Goal: Task Accomplishment & Management: Manage account settings

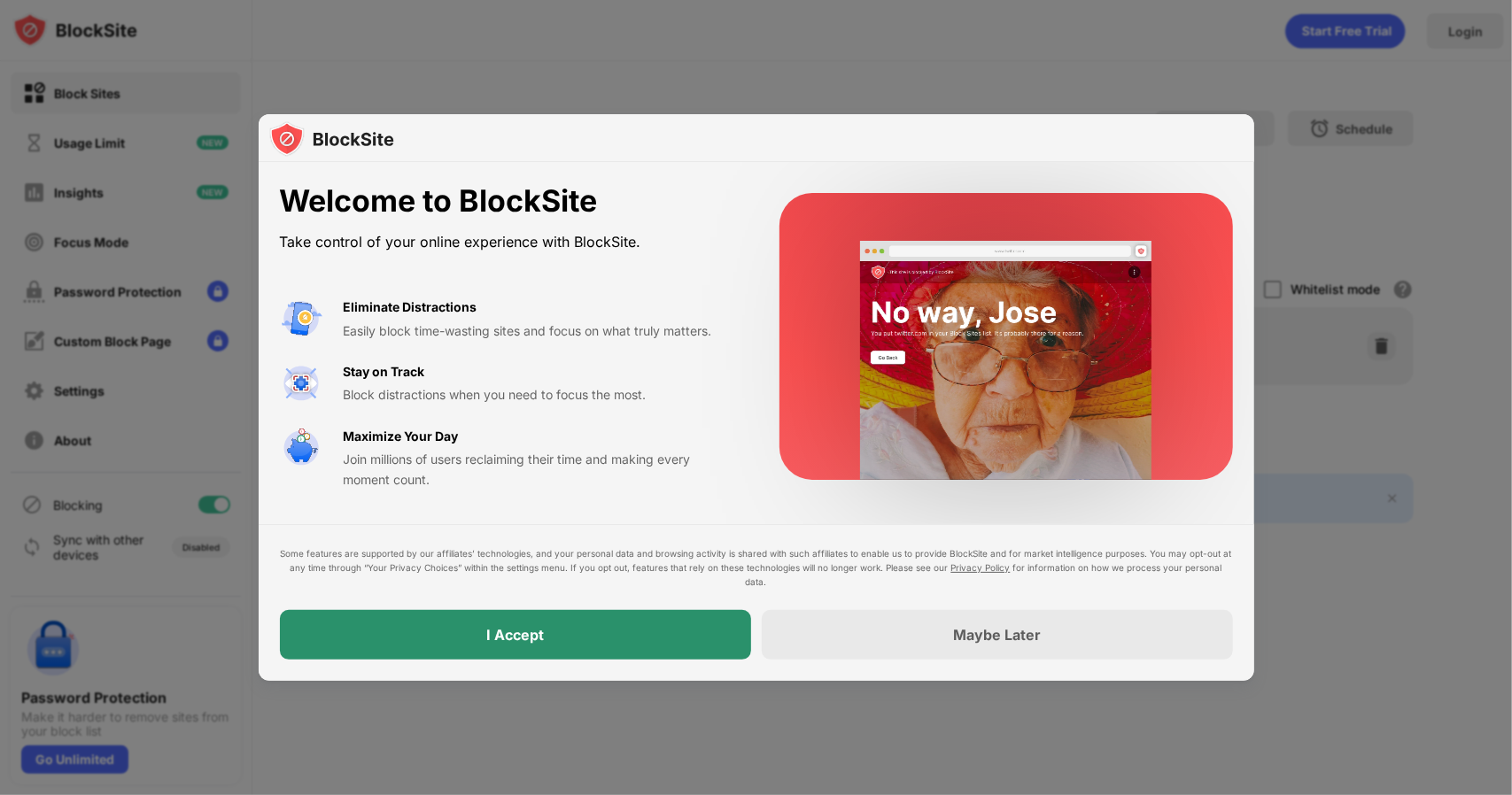
click at [598, 622] on div "I Accept" at bounding box center [516, 635] width 472 height 50
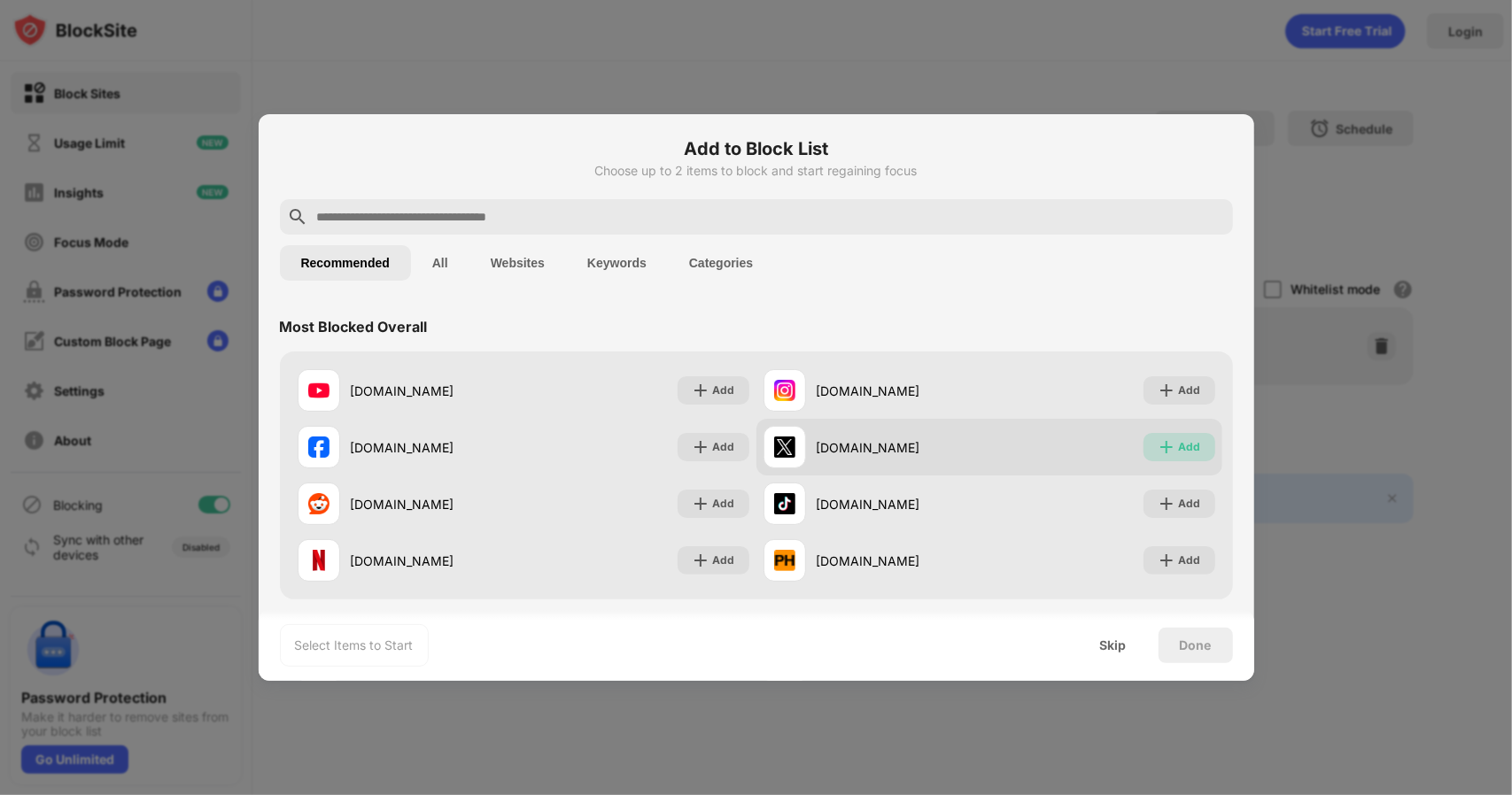
click at [1144, 438] on div "Add" at bounding box center [1180, 446] width 72 height 29
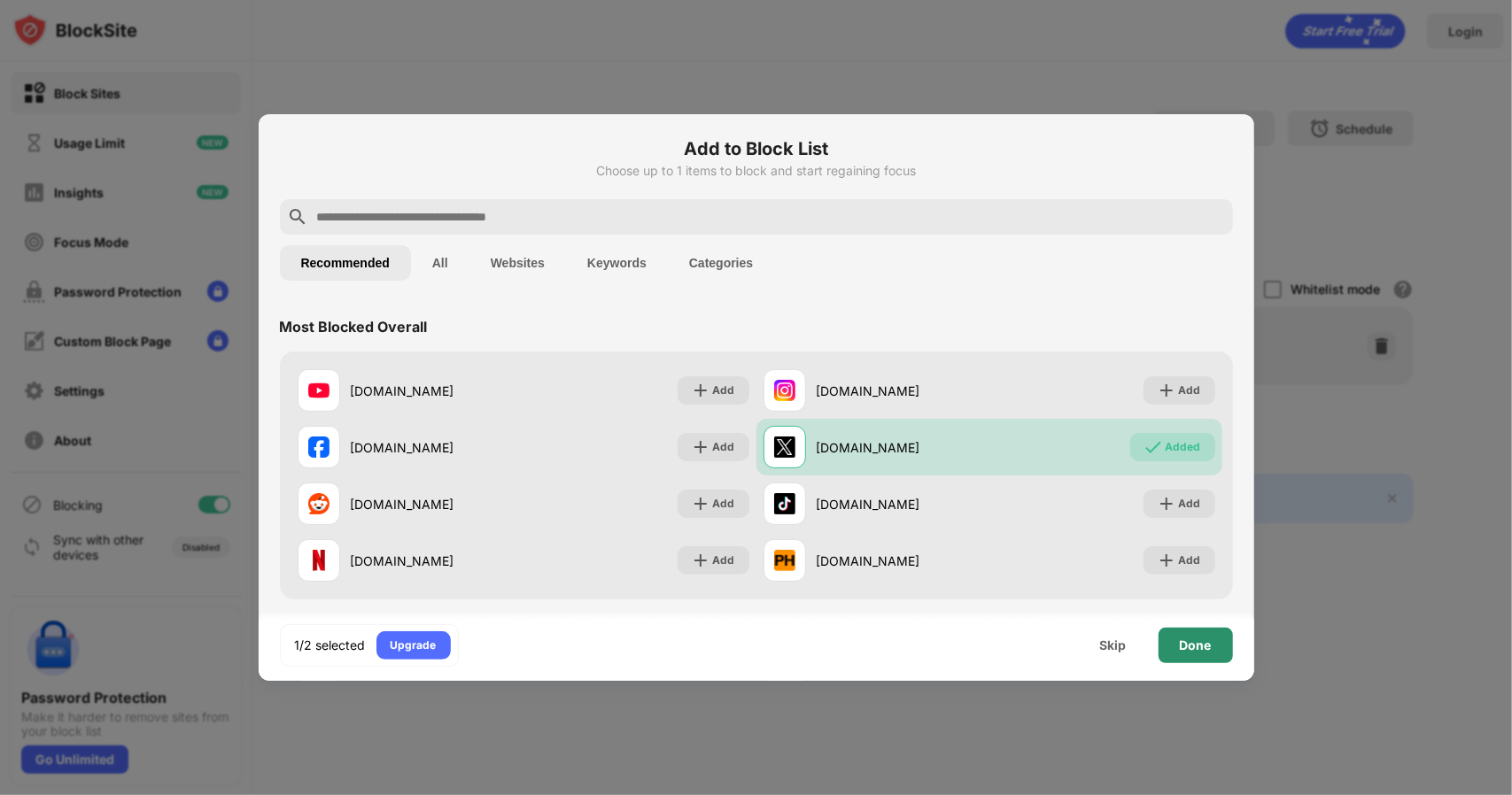
click at [1211, 641] on div "Done" at bounding box center [1196, 645] width 31 height 14
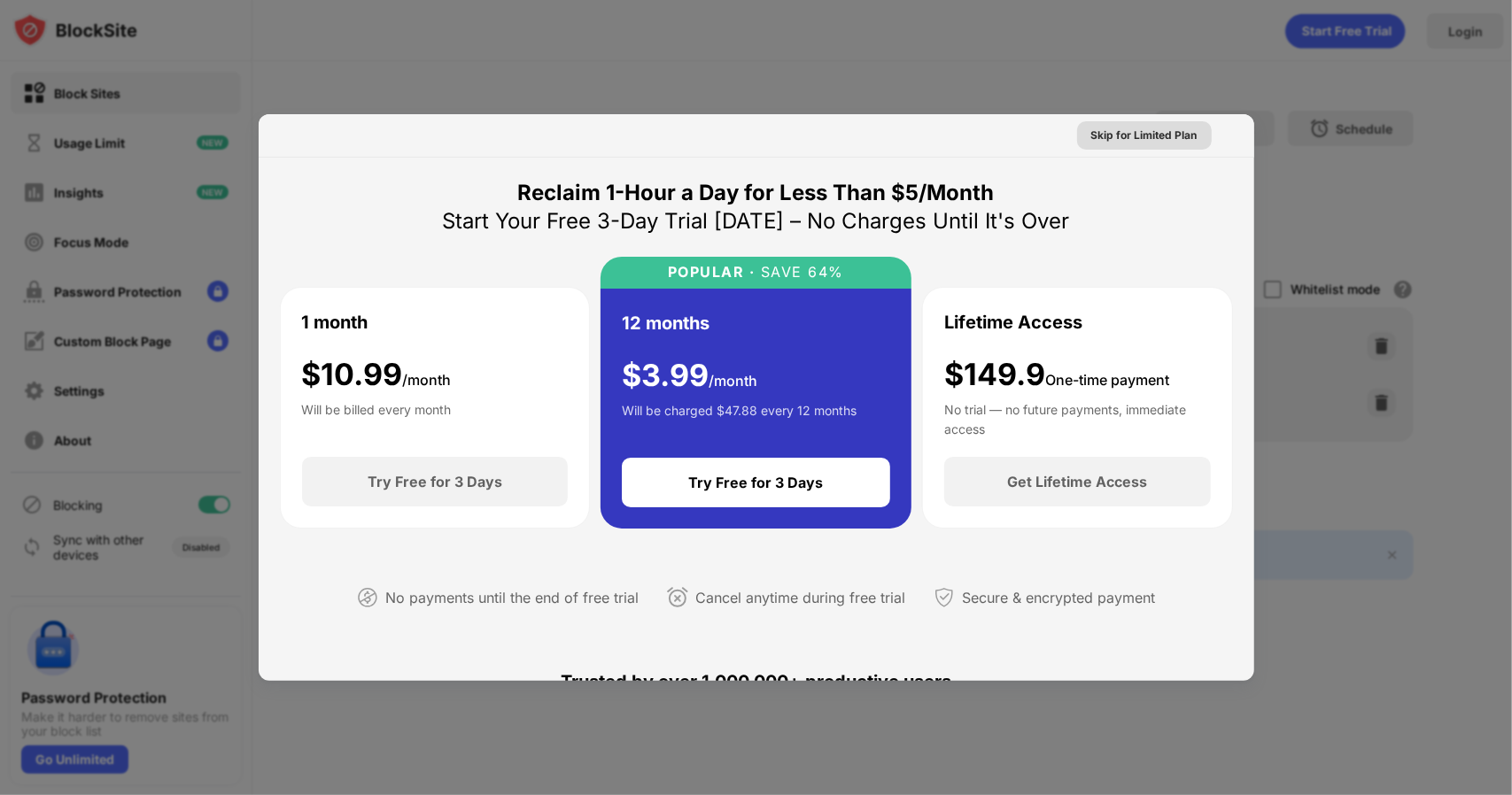
click at [1155, 134] on div "Skip for Limited Plan" at bounding box center [1144, 135] width 106 height 18
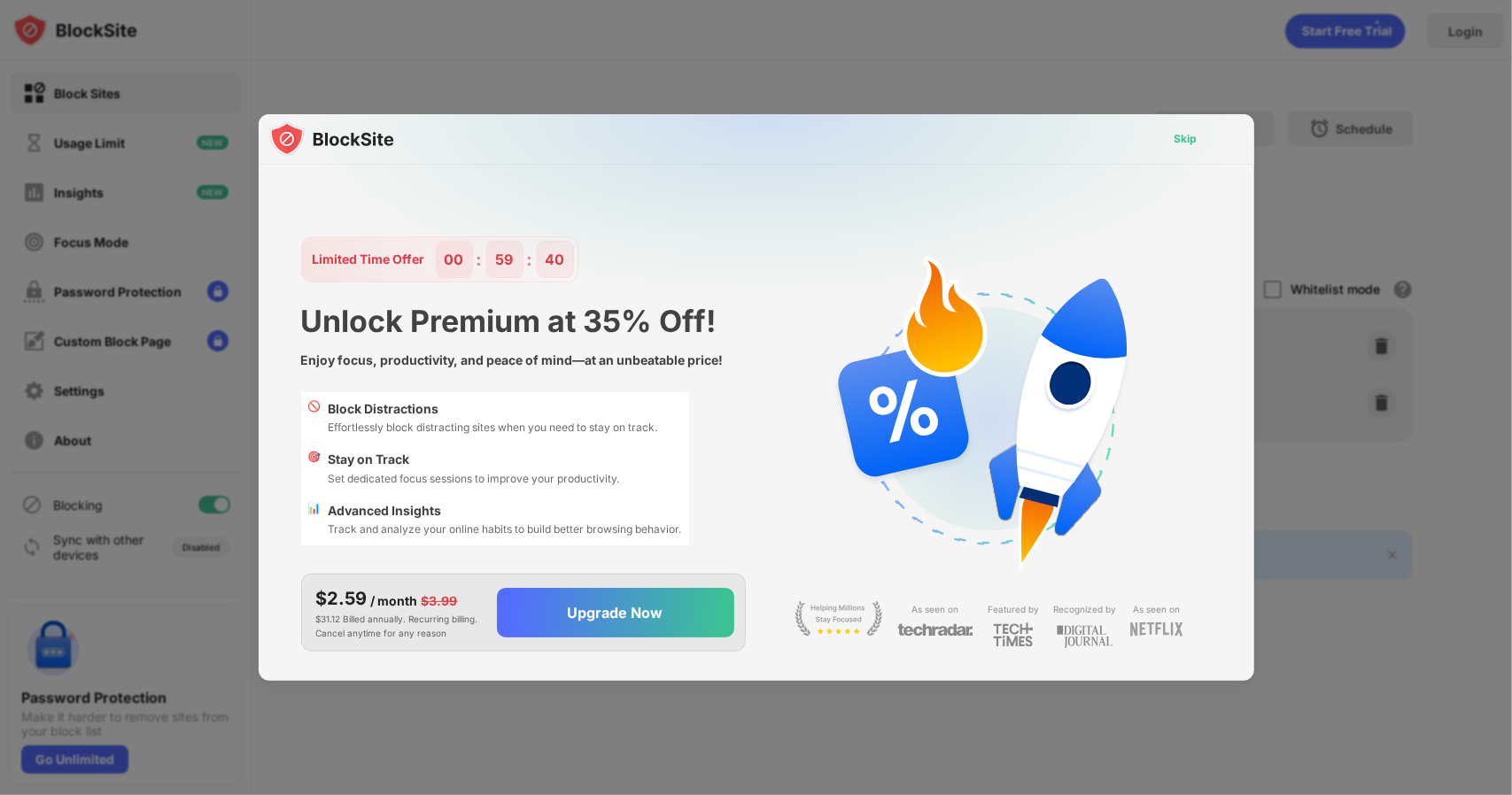
click at [1179, 142] on div "Skip" at bounding box center [1186, 139] width 23 height 18
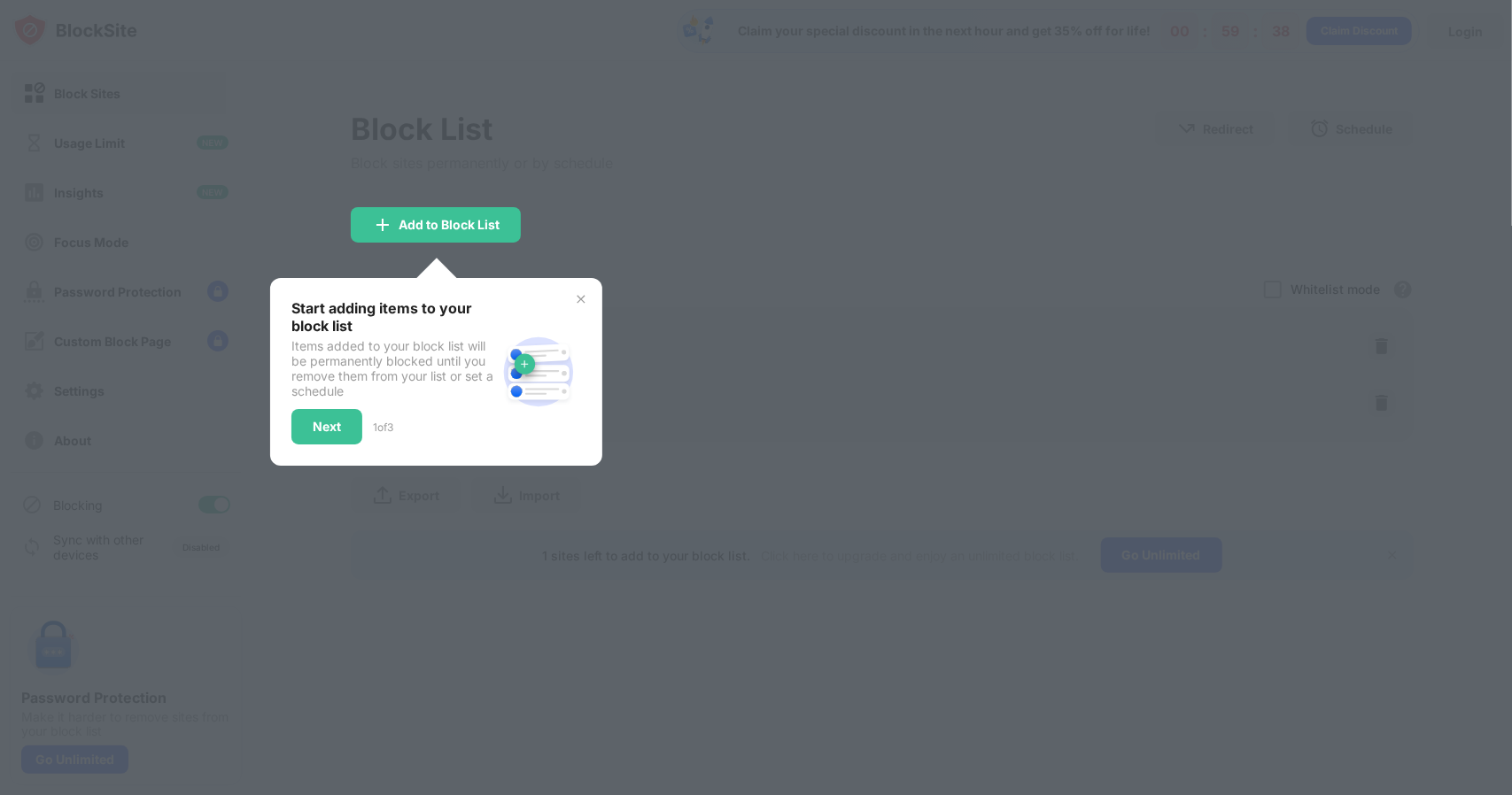
click at [578, 300] on img at bounding box center [581, 299] width 14 height 14
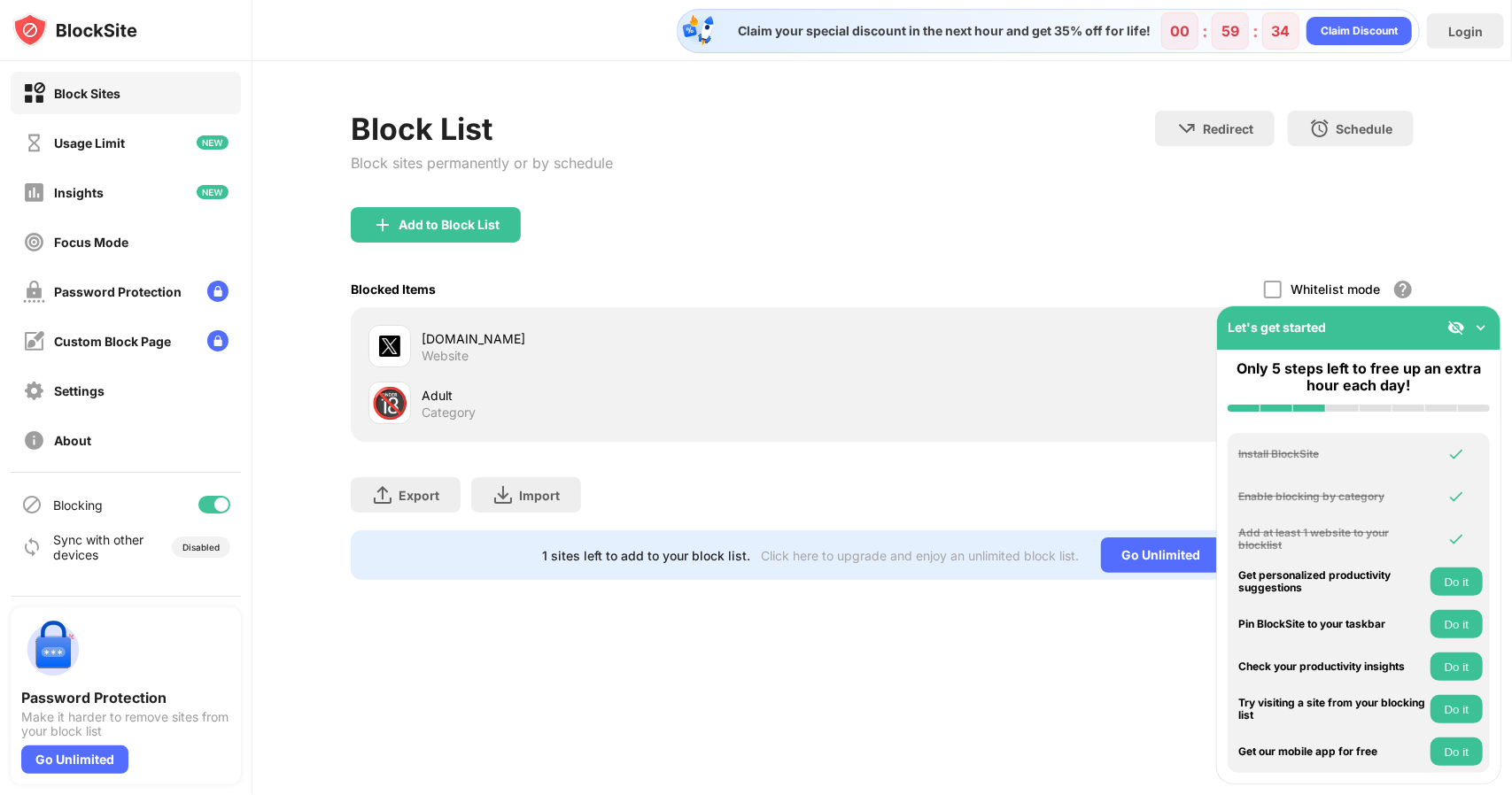
click at [1478, 334] on img at bounding box center [1481, 327] width 18 height 18
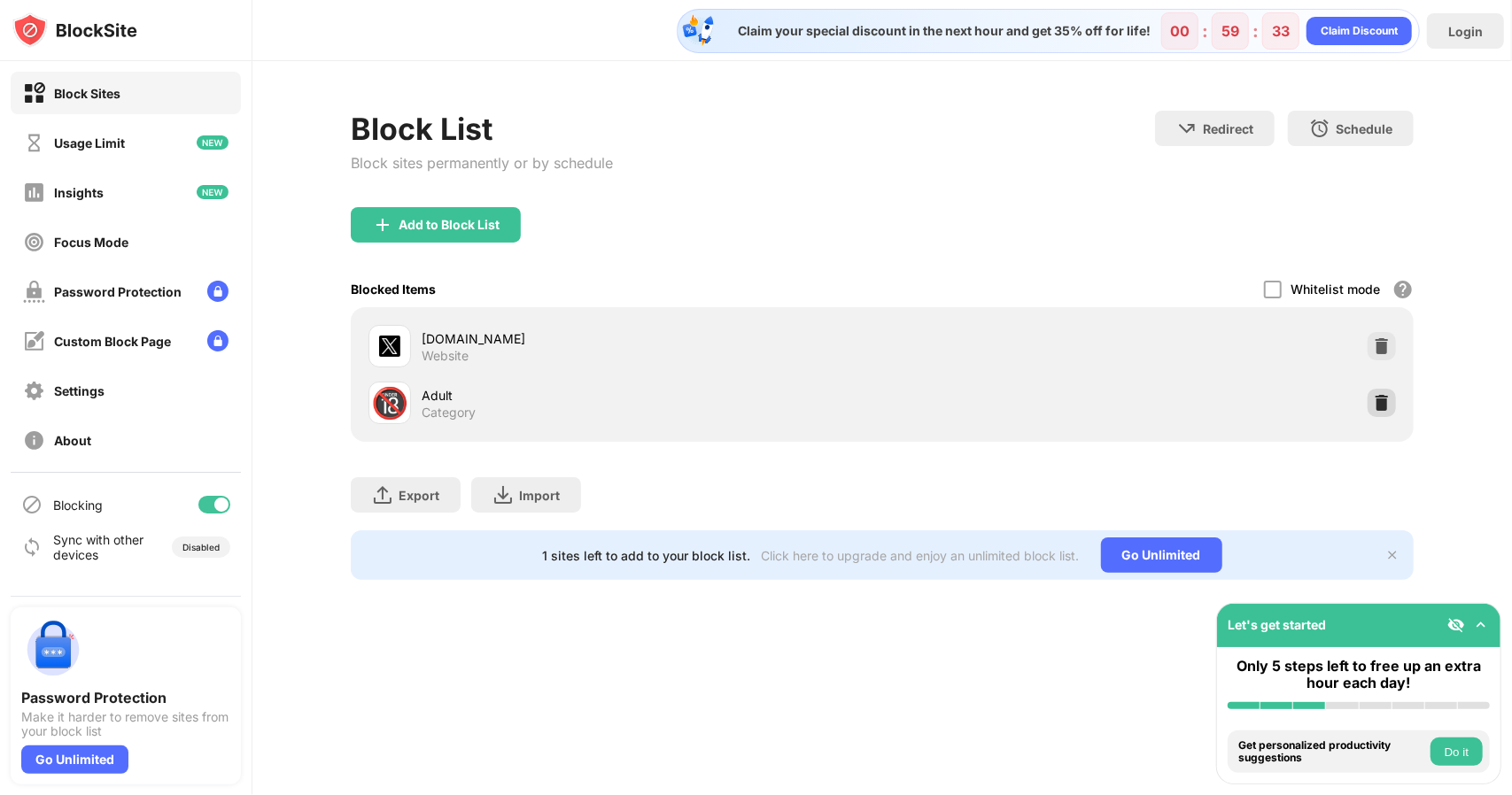
click at [1383, 402] on img at bounding box center [1382, 402] width 18 height 18
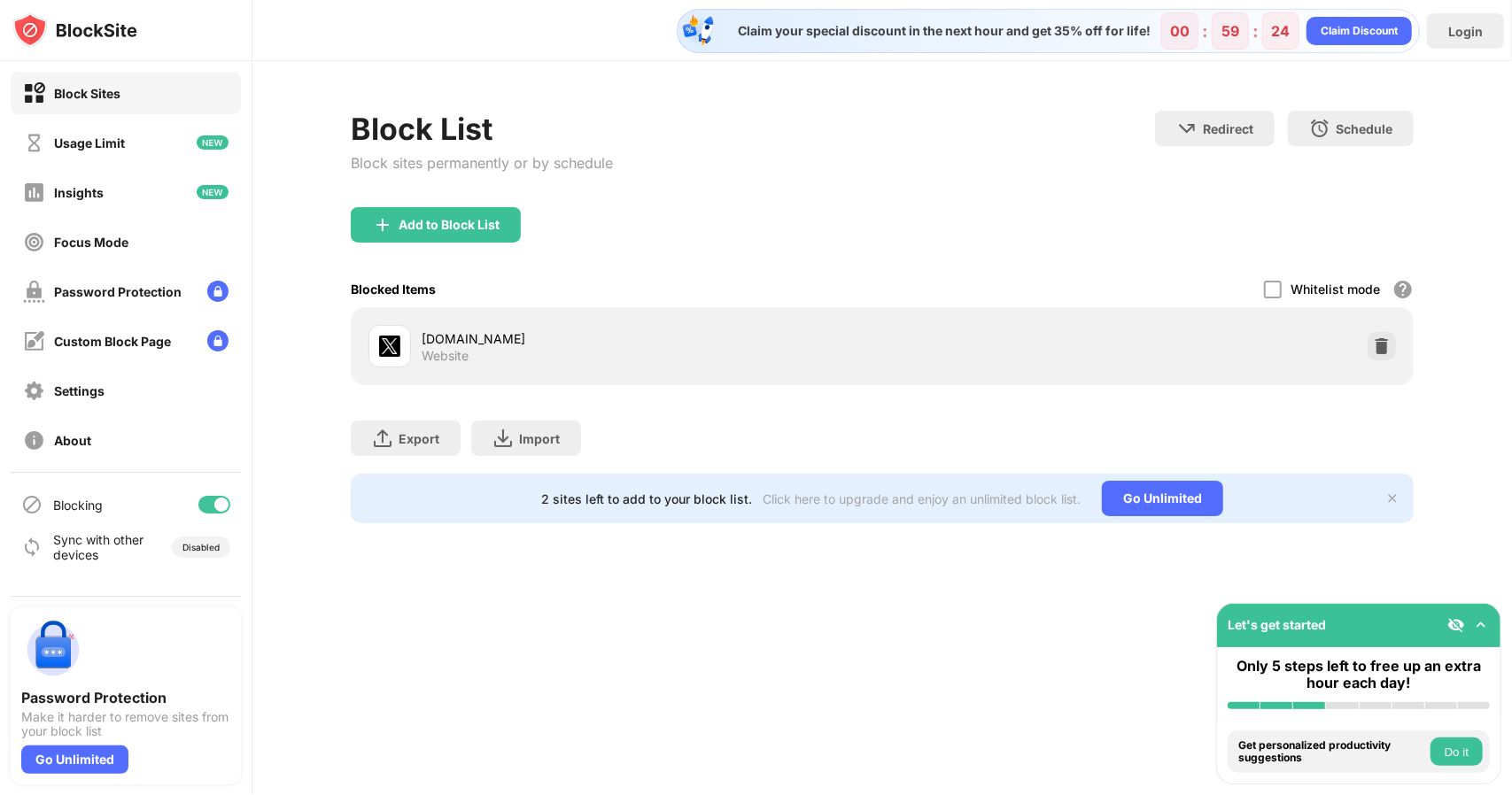
click at [1358, 630] on div "Let's get started" at bounding box center [1358, 625] width 284 height 43
click at [1377, 628] on div "Let's get started" at bounding box center [1358, 625] width 284 height 43
click at [1485, 621] on img at bounding box center [1481, 625] width 18 height 18
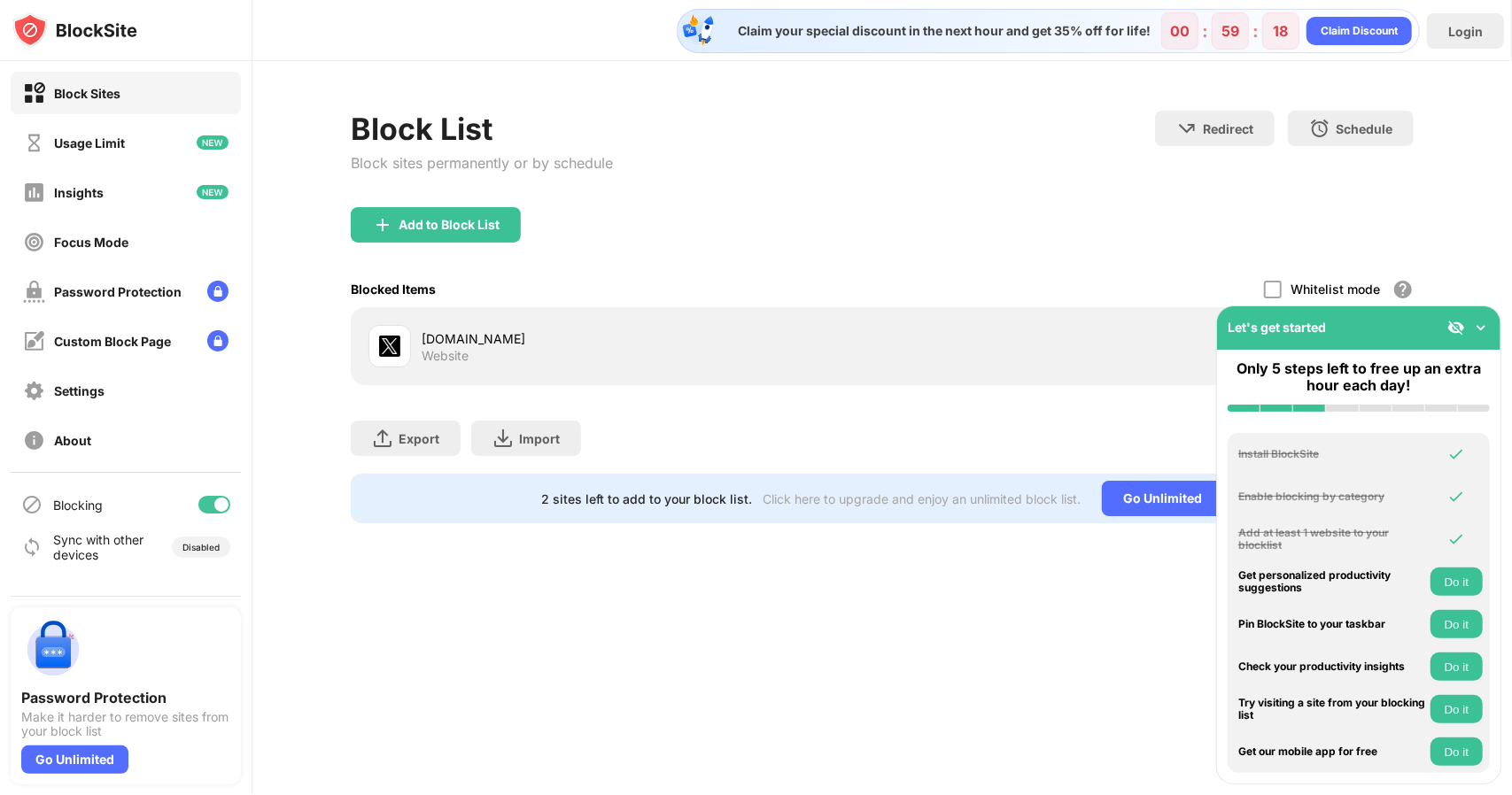
click at [1478, 329] on img at bounding box center [1481, 327] width 18 height 18
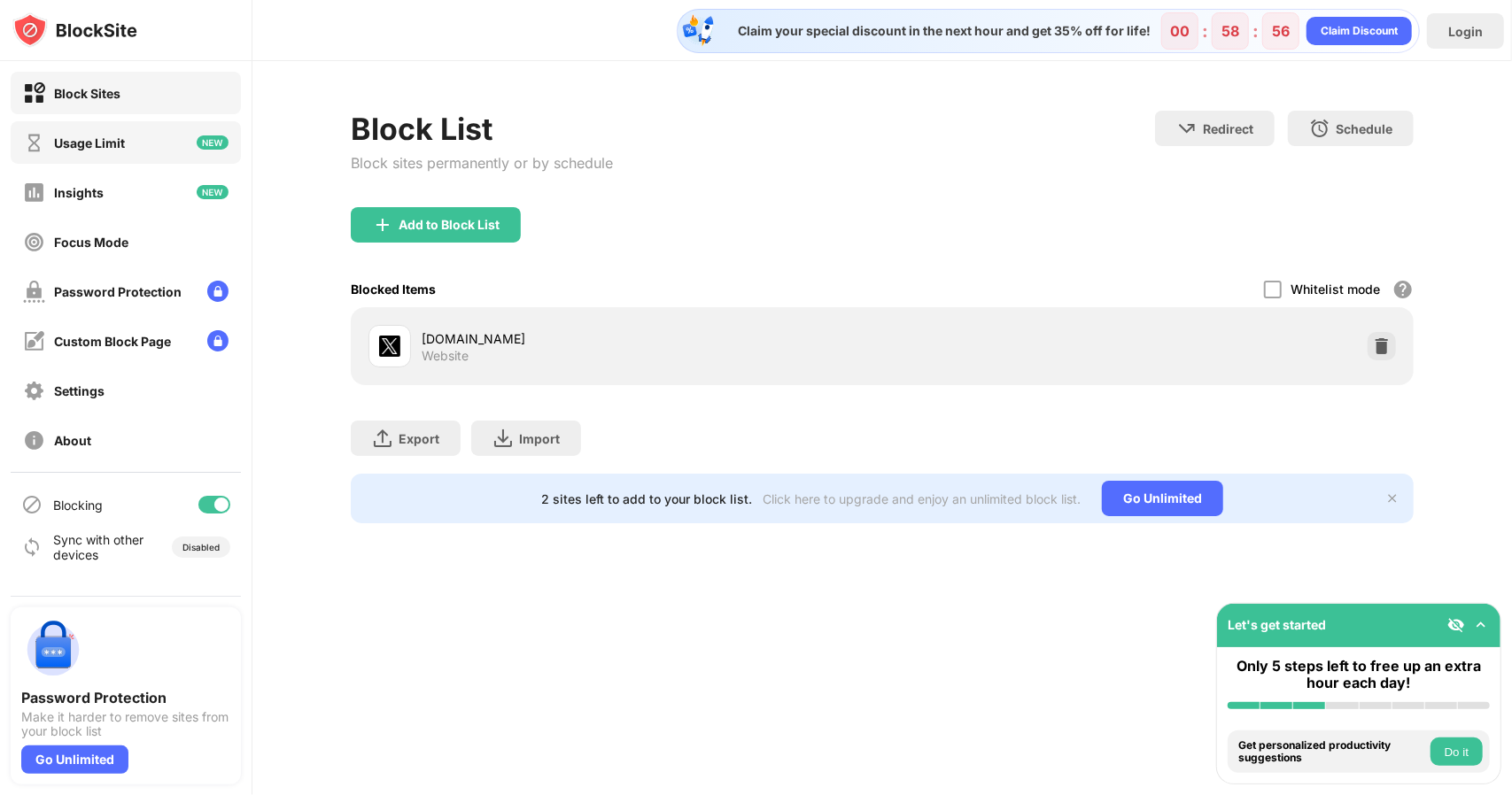
click at [91, 154] on div "Usage Limit" at bounding box center [125, 142] width 230 height 43
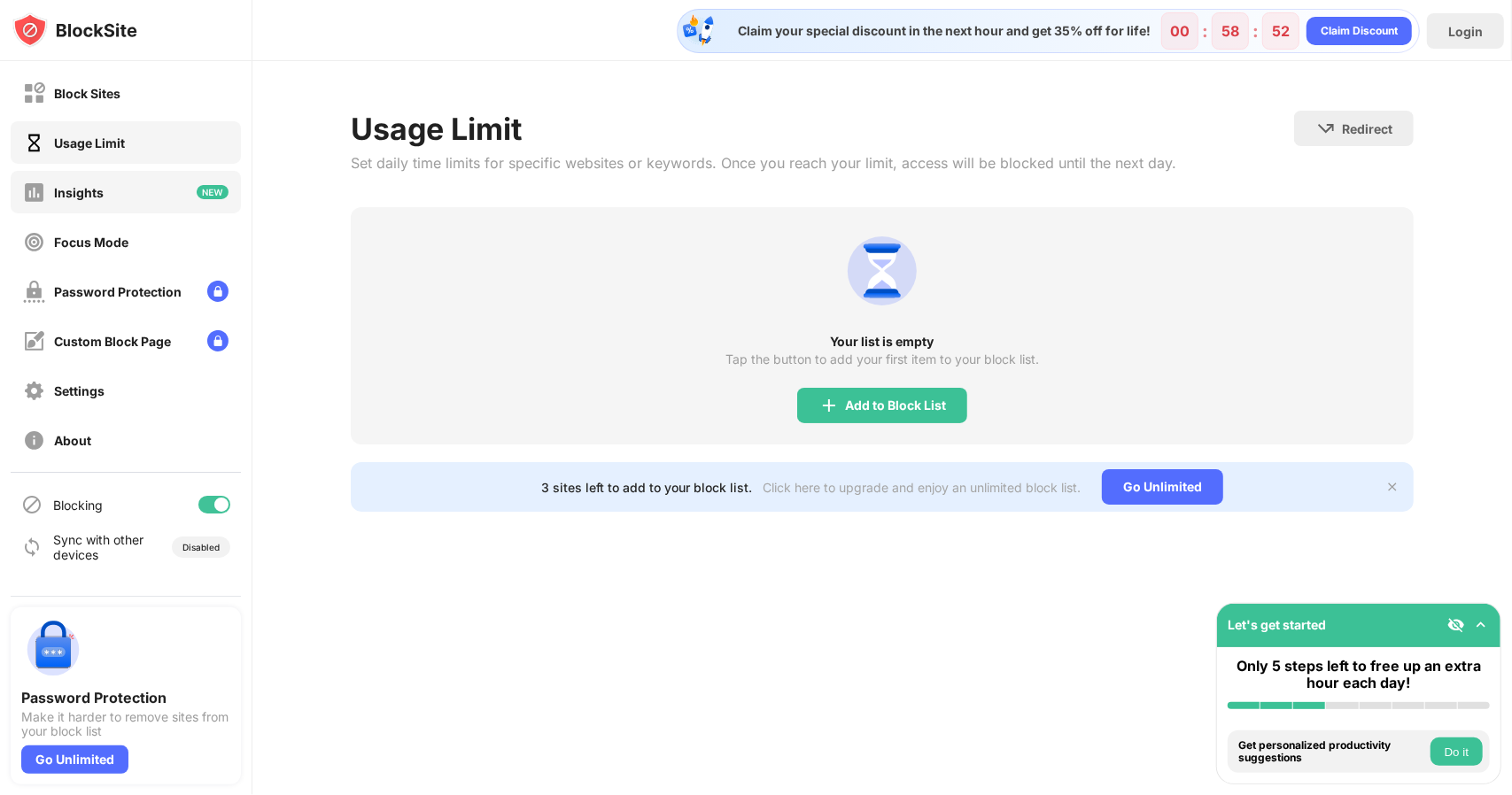
click at [128, 195] on div "Insights" at bounding box center [125, 192] width 230 height 43
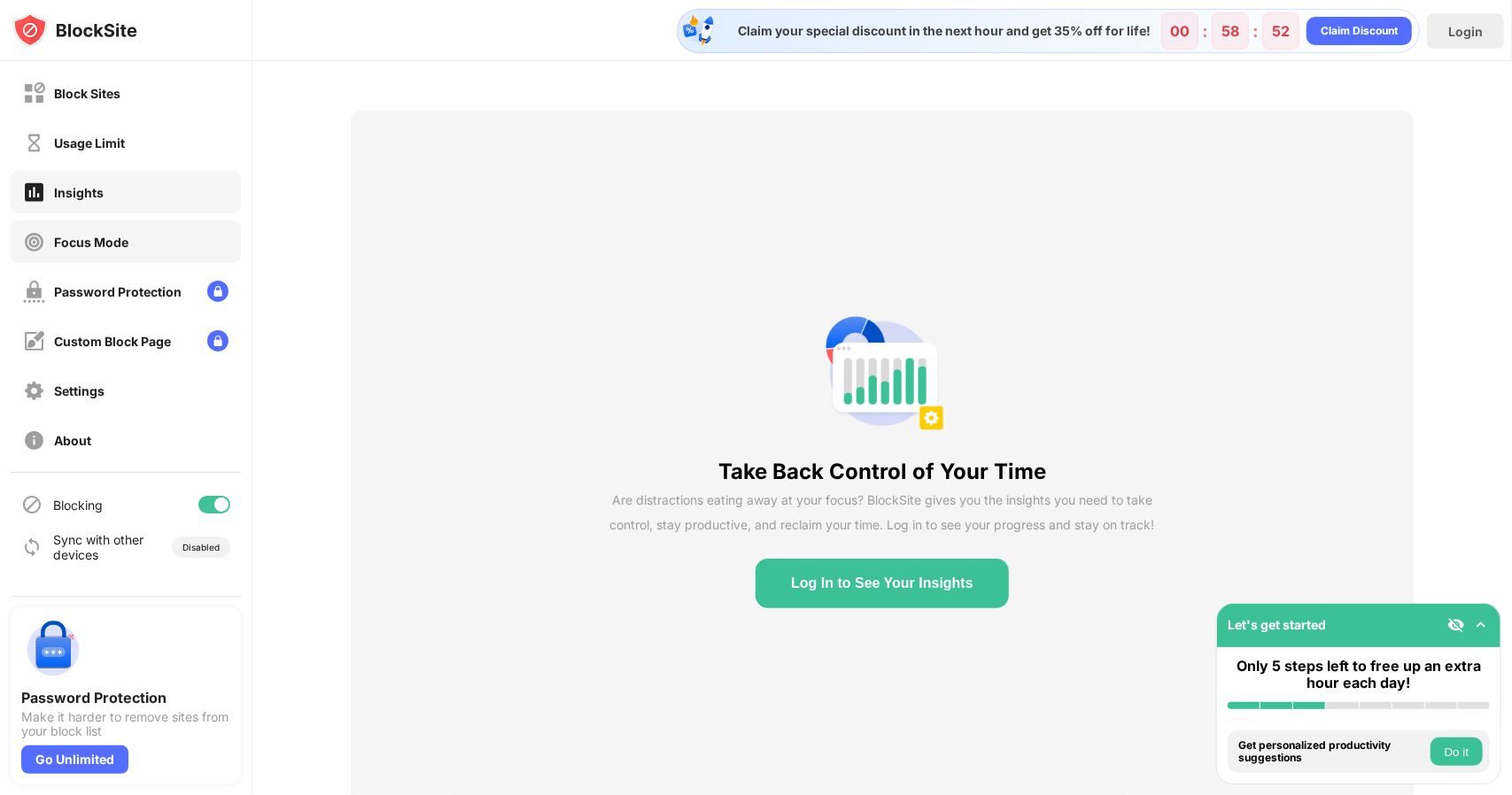
click at [110, 237] on div "Focus Mode" at bounding box center [91, 242] width 74 height 15
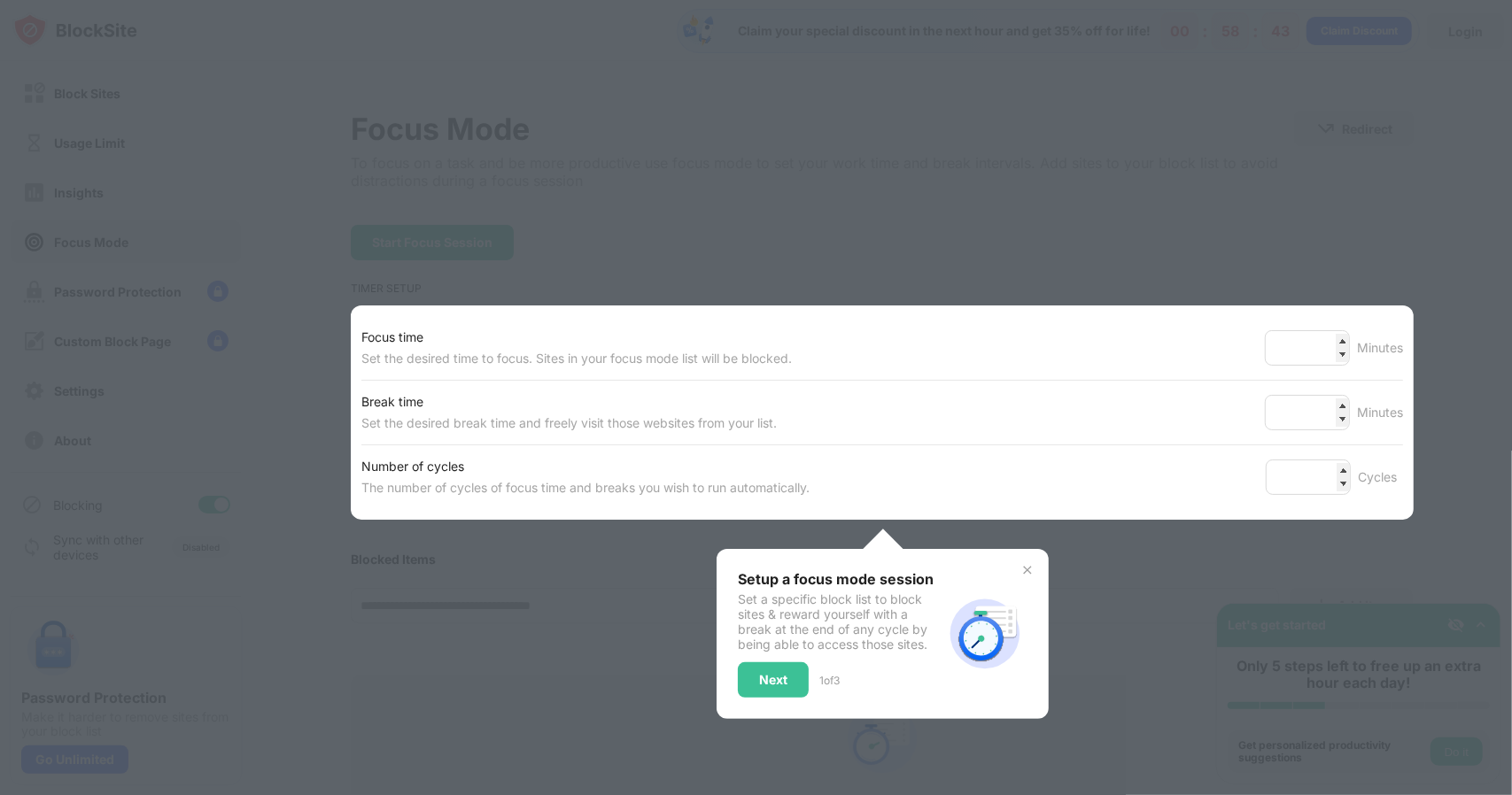
click at [651, 236] on div at bounding box center [756, 398] width 1512 height 795
click at [1017, 575] on div "Setup a focus mode session Set a specific block list to block sites & reward yo…" at bounding box center [882, 634] width 289 height 128
click at [1022, 567] on img at bounding box center [1027, 569] width 14 height 14
